Goal: Information Seeking & Learning: Learn about a topic

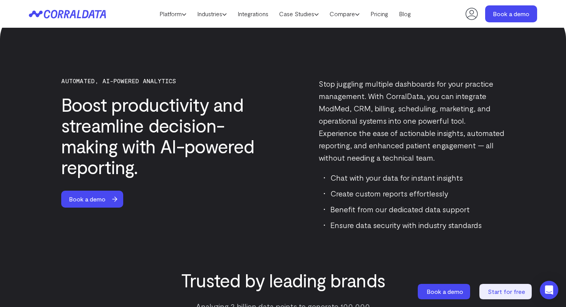
scroll to position [1506, 0]
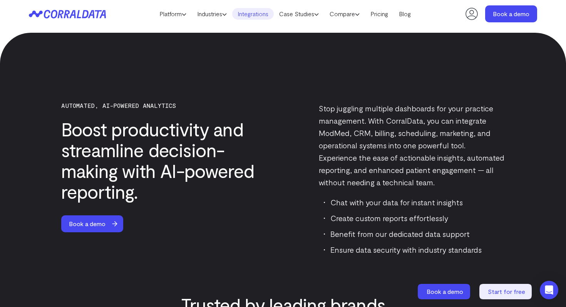
click at [244, 13] on link "Integrations" at bounding box center [253, 14] width 42 height 12
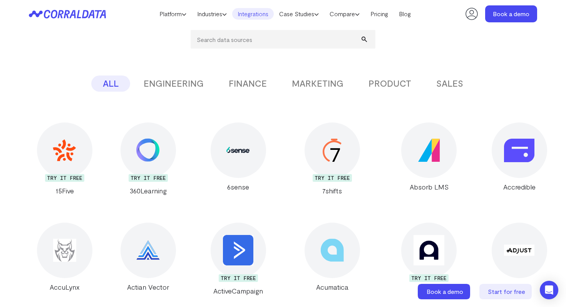
click at [236, 156] on div at bounding box center [238, 149] width 55 height 55
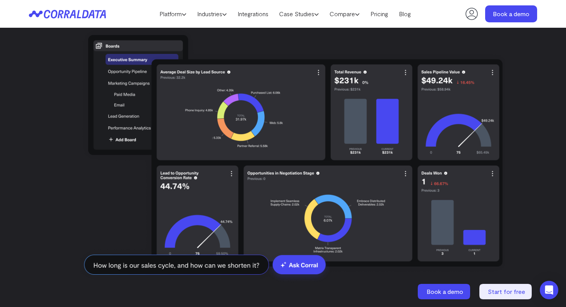
scroll to position [1583, 0]
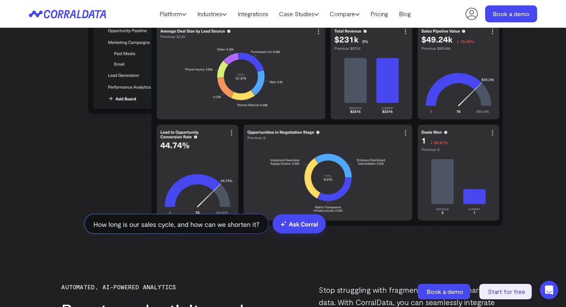
click at [258, 111] on img at bounding box center [283, 113] width 444 height 277
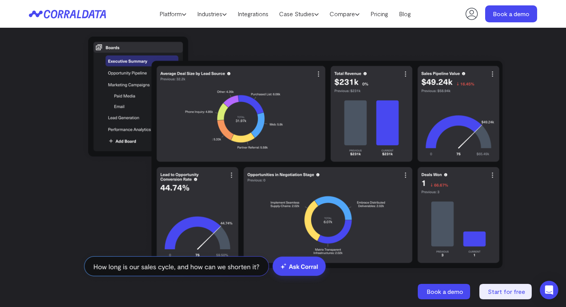
scroll to position [1539, 0]
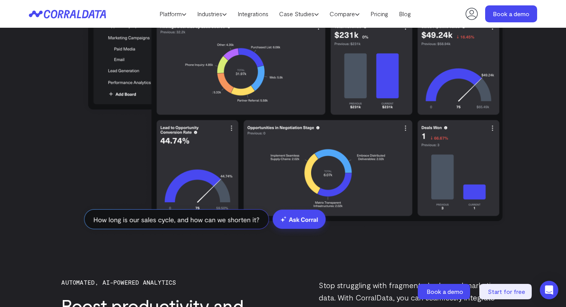
scroll to position [1588, 0]
